Goal: Task Accomplishment & Management: Manage account settings

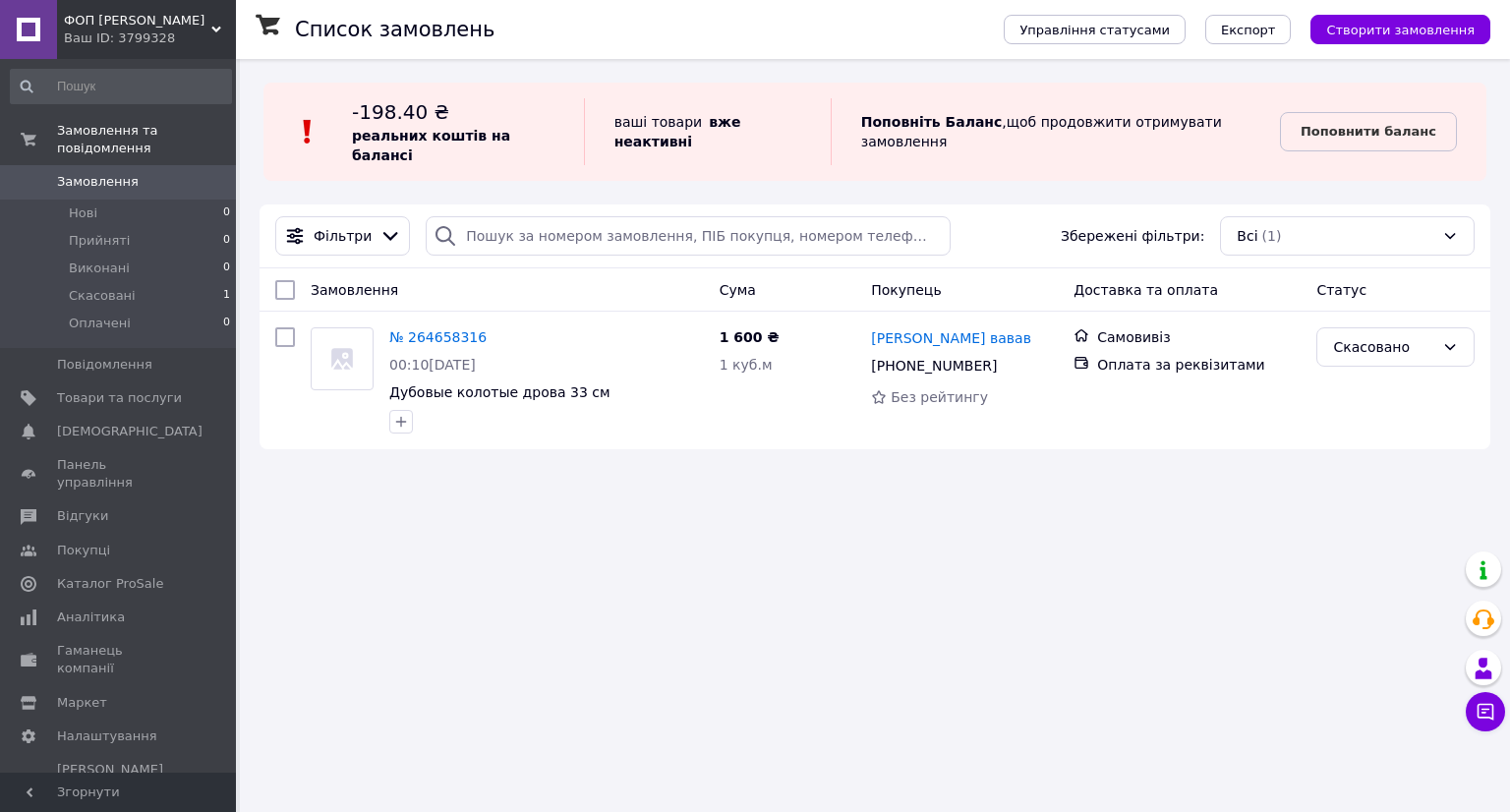
click at [209, 41] on div "Ваш ID: 3799328" at bounding box center [149, 39] width 172 height 18
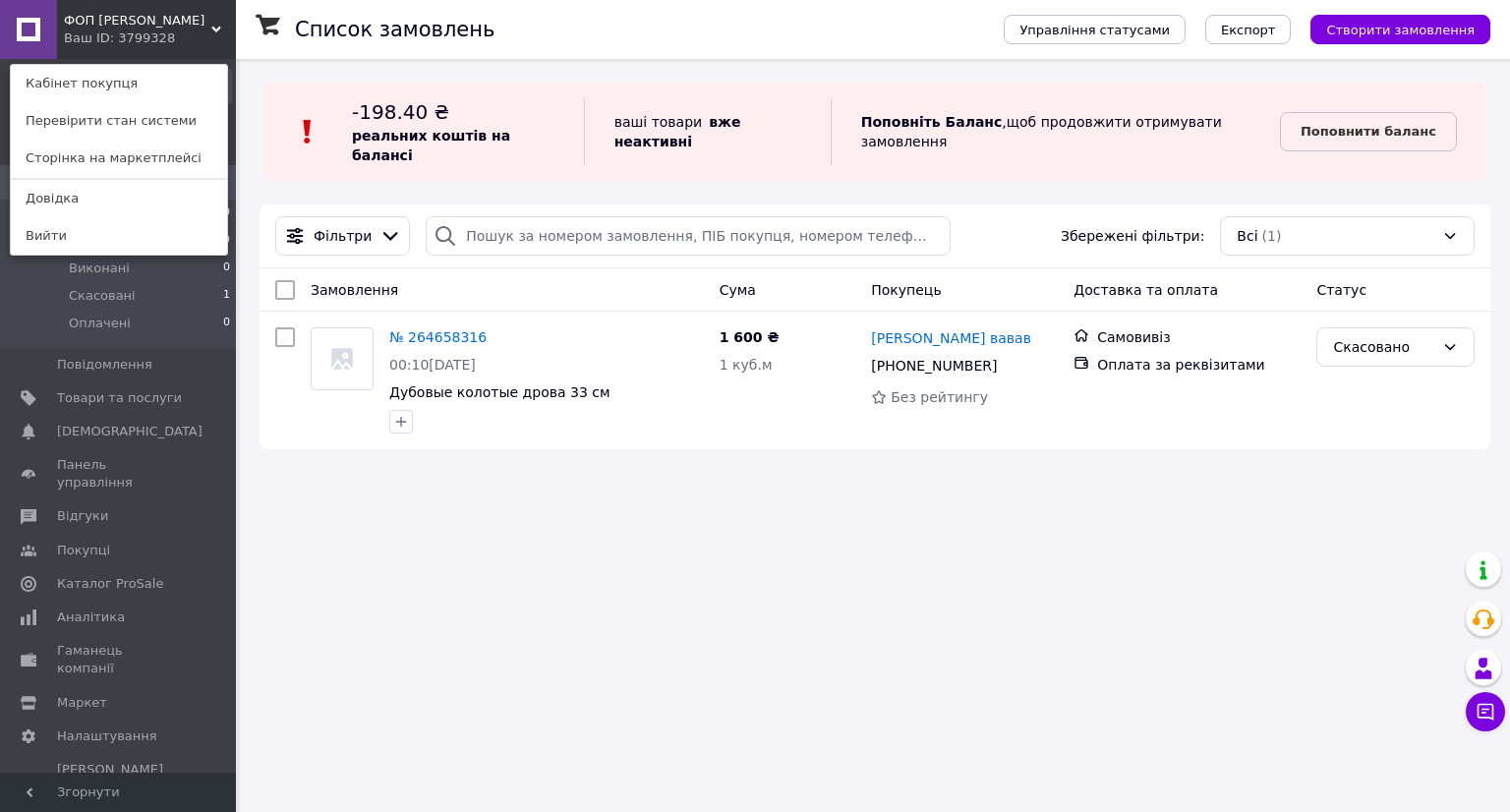
click at [397, 616] on div "Список замовлень Управління статусами Експорт Створити замовлення -198.40 ₴ реа…" at bounding box center [875, 406] width 1270 height 812
click at [650, 543] on div "Список замовлень Управління статусами Експорт Створити замовлення -198.40 ₴ реа…" at bounding box center [875, 406] width 1270 height 812
click at [227, 25] on div "ФОП [PERSON_NAME] Ваш ID: 3799328 Кабінет покупця Перевірити стан системи Сторі…" at bounding box center [117, 29] width 236 height 59
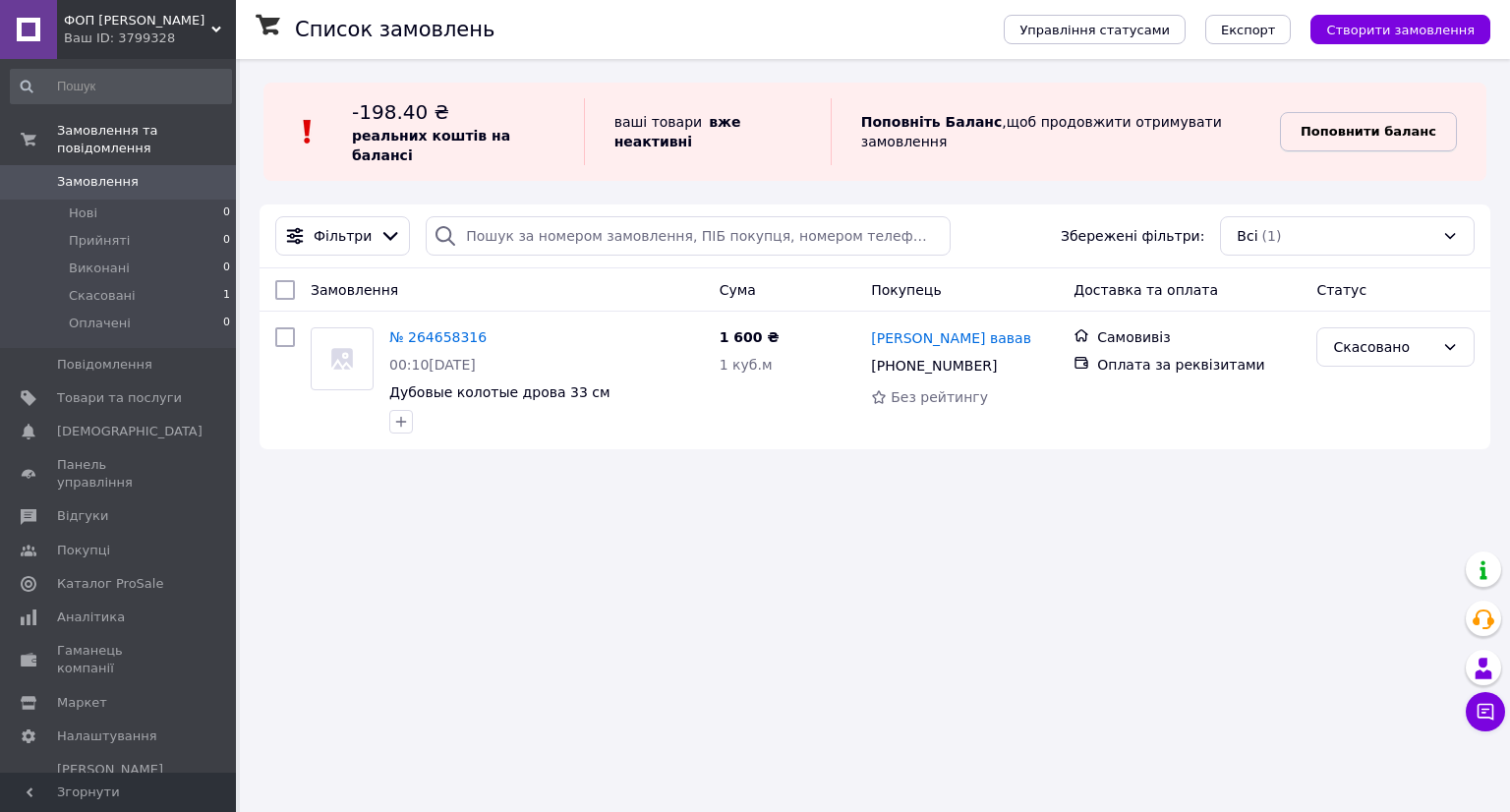
click at [1326, 134] on link "Поповнити баланс" at bounding box center [1369, 132] width 177 height 40
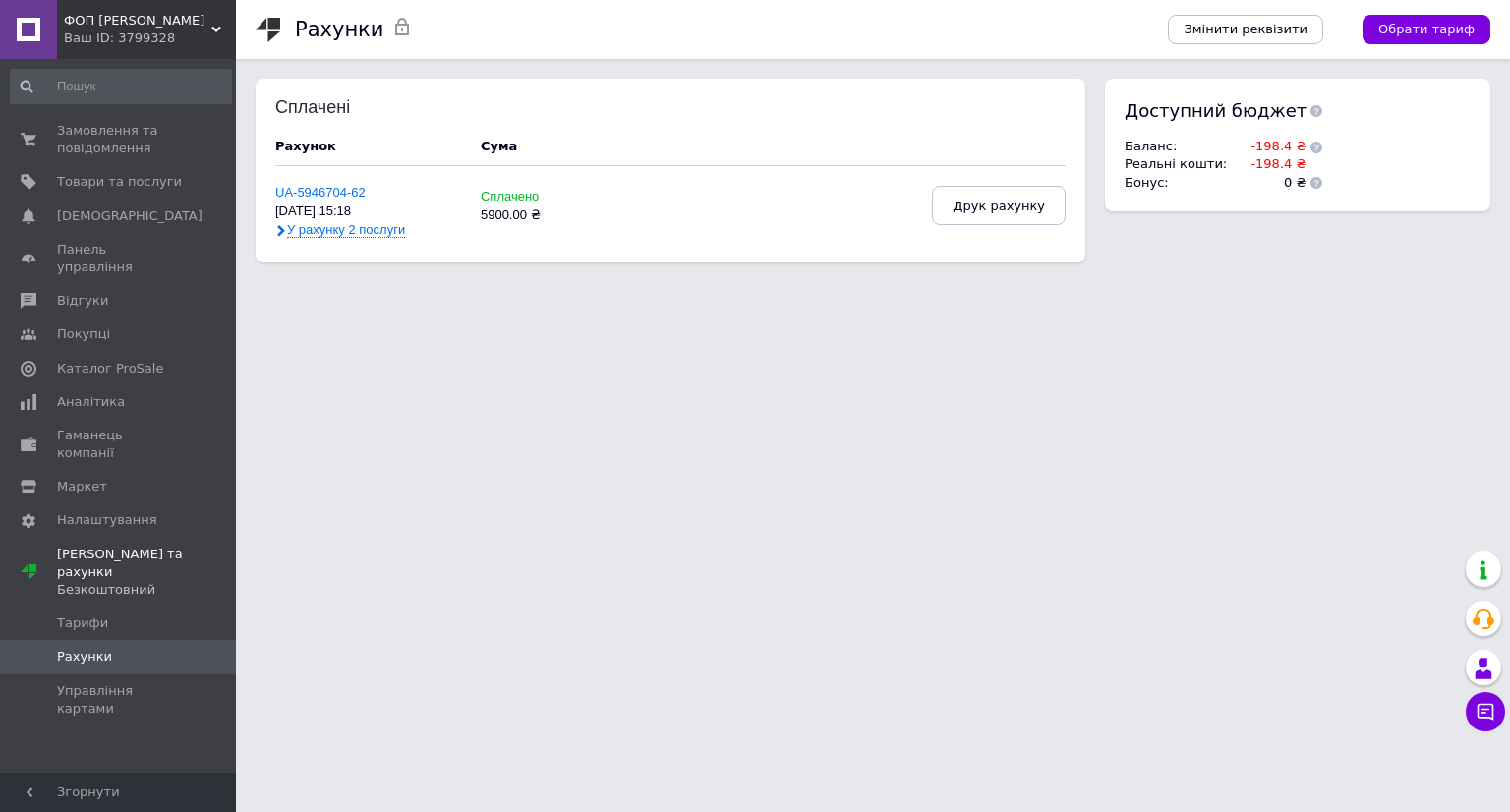
click at [275, 229] on icon at bounding box center [281, 231] width 12 height 12
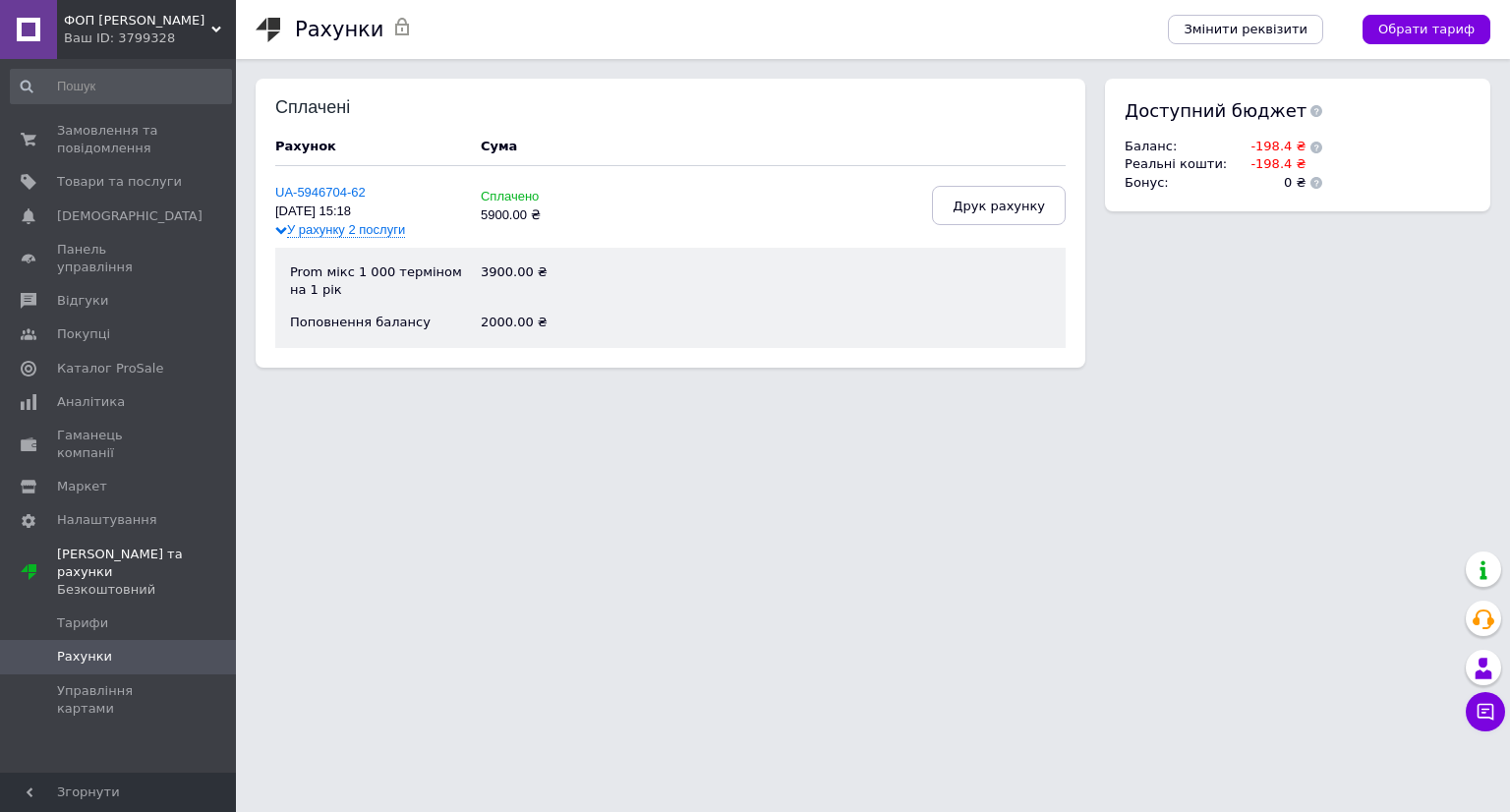
click at [294, 242] on div "UA-5946704-62 [DATE] 15:18 У рахунку 2 послуги Сплачено 5900.00 ₴ Друк рахунку …" at bounding box center [670, 266] width 790 height 161
click at [304, 233] on span "У рахунку 2 послуги" at bounding box center [346, 230] width 118 height 16
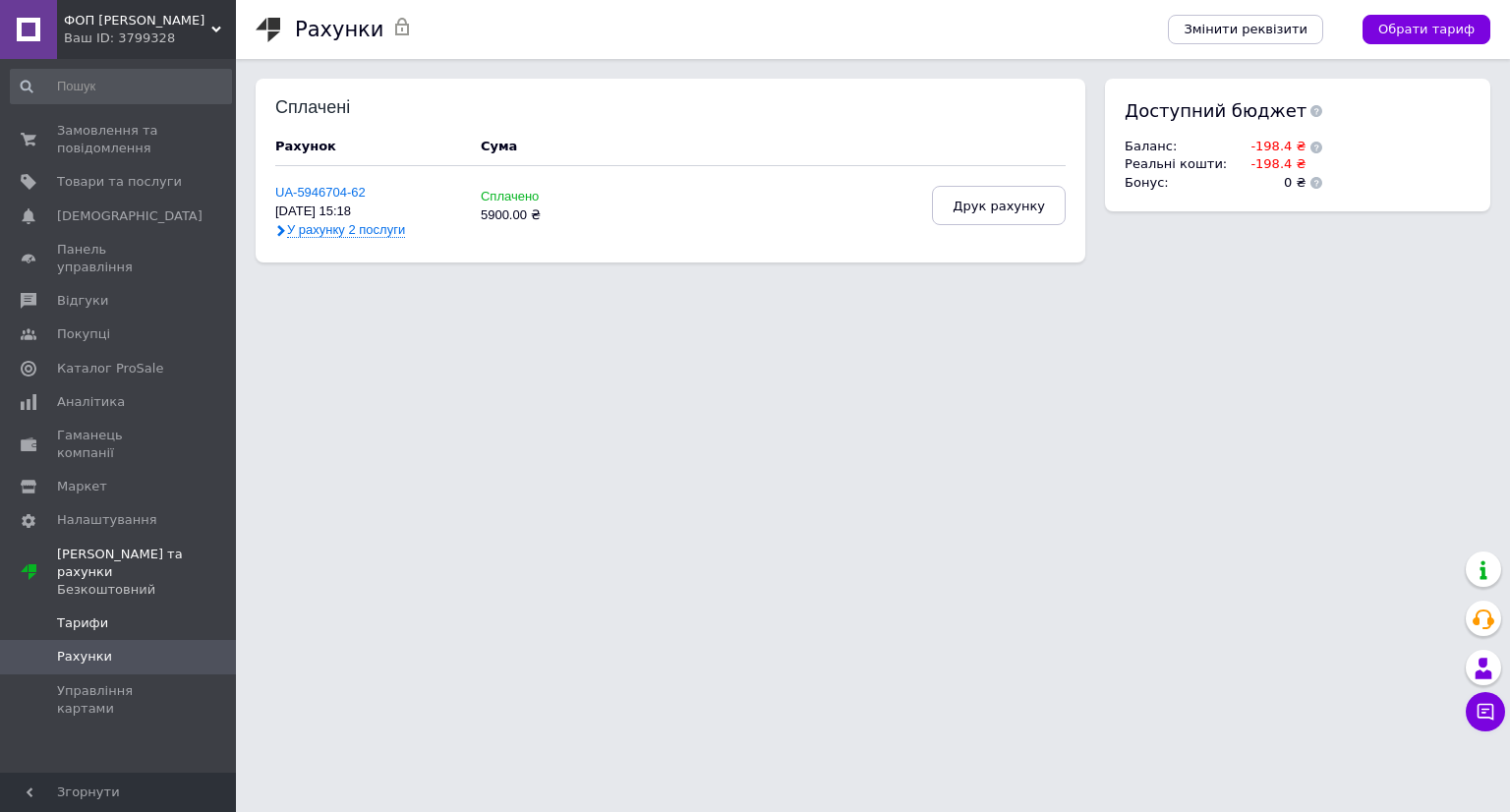
click at [110, 614] on span "Тарифи" at bounding box center [119, 623] width 125 height 18
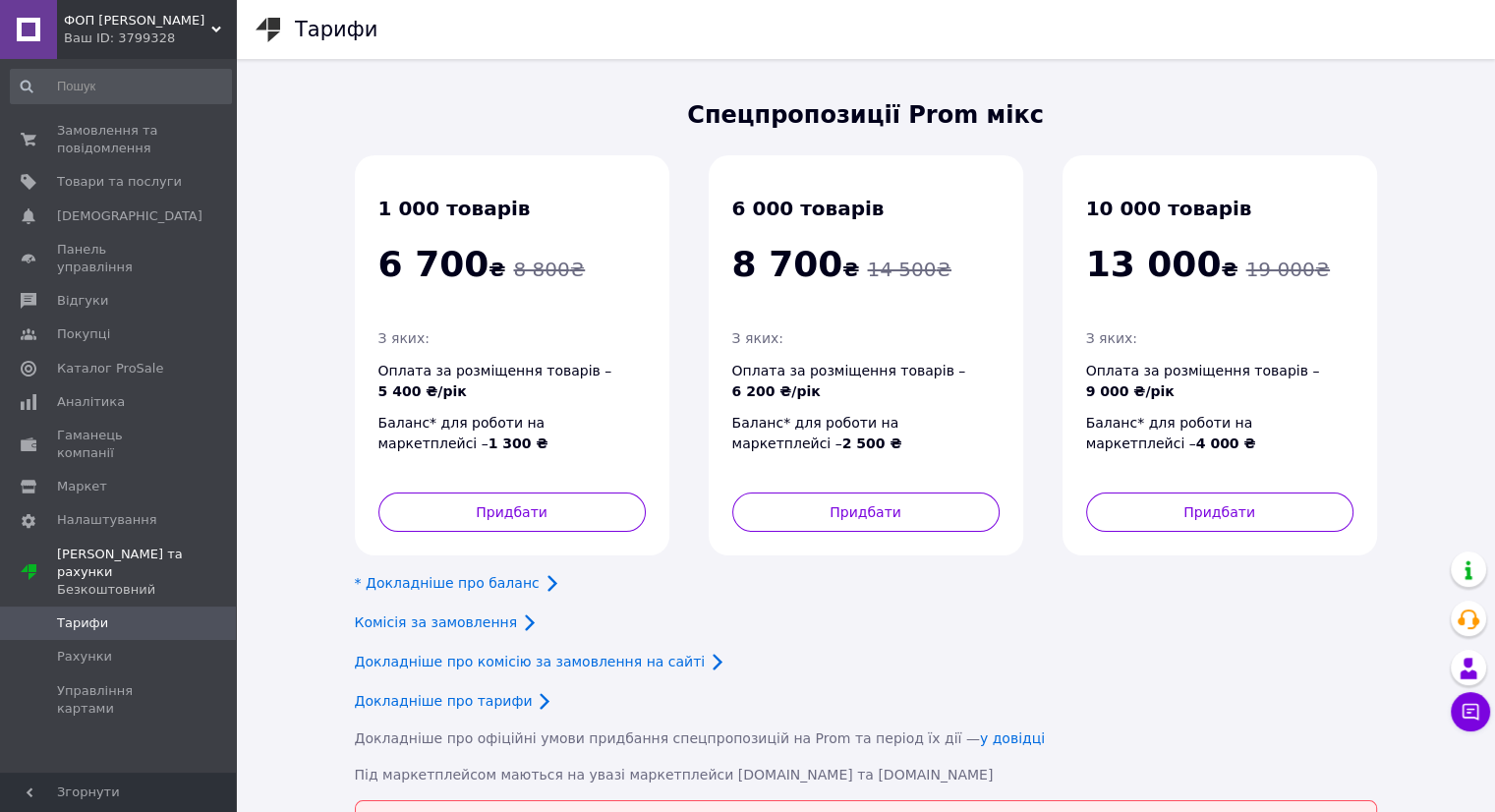
click at [390, 339] on span "З яких:" at bounding box center [404, 338] width 51 height 16
click at [108, 580] on div "Безкоштовний" at bounding box center [146, 589] width 179 height 18
drag, startPoint x: 118, startPoint y: 519, endPoint x: 110, endPoint y: 552, distance: 34.0
click at [119, 546] on span "[PERSON_NAME] та рахунки Безкоштовний" at bounding box center [119, 572] width 125 height 54
click at [104, 546] on span "[PERSON_NAME] та рахунки Безкоштовний" at bounding box center [146, 572] width 179 height 54
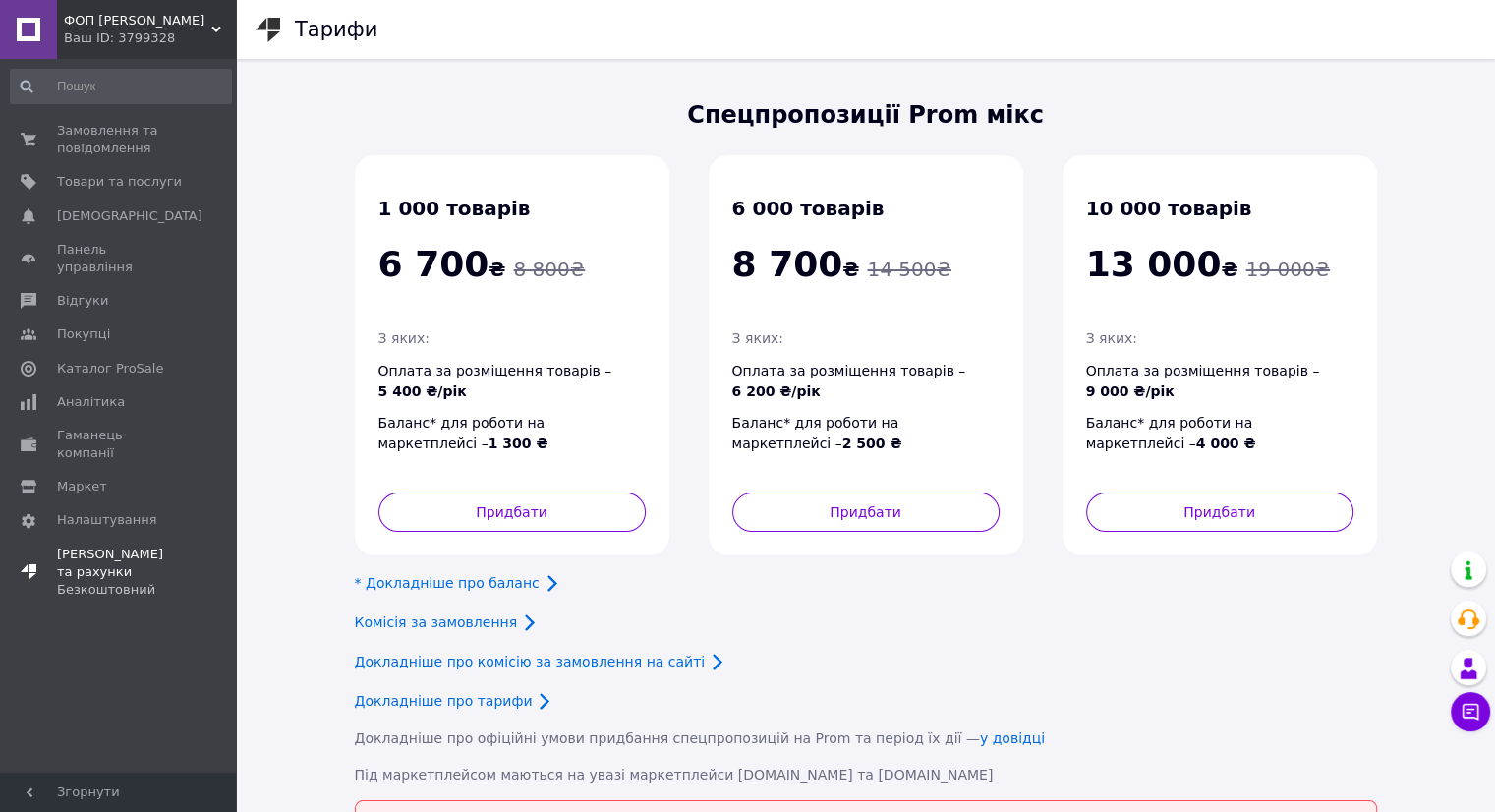
click at [104, 546] on span "[PERSON_NAME] та рахунки Безкоштовний" at bounding box center [119, 572] width 125 height 54
click at [128, 606] on link "Тарифи" at bounding box center [120, 623] width 242 height 34
